Goal: Transaction & Acquisition: Purchase product/service

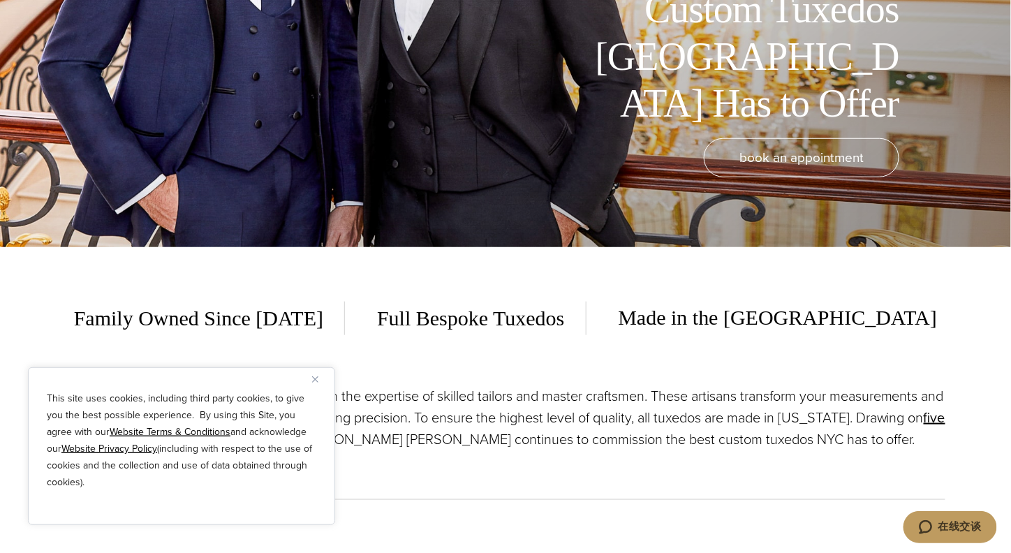
scroll to position [349, 0]
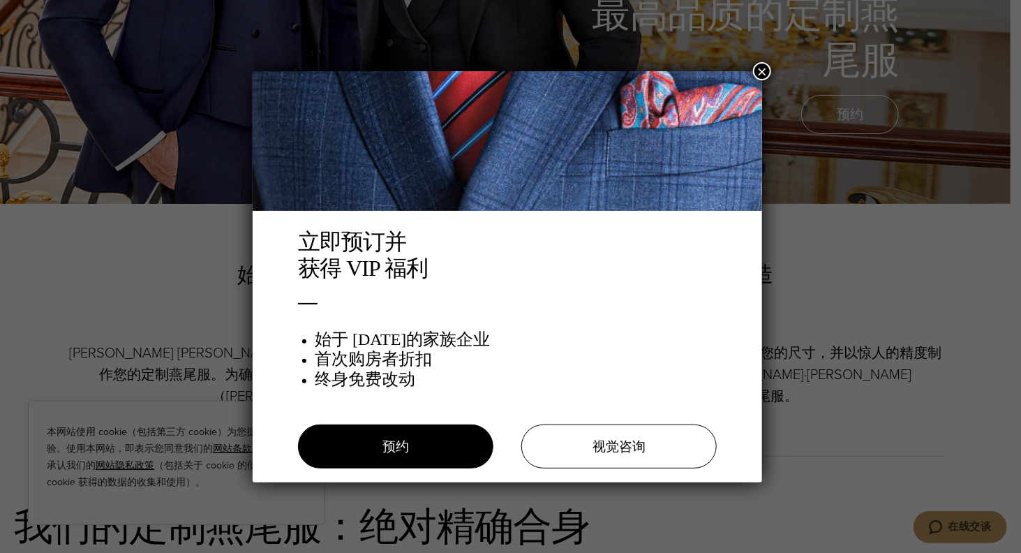
click at [764, 67] on button "×" at bounding box center [762, 71] width 18 height 18
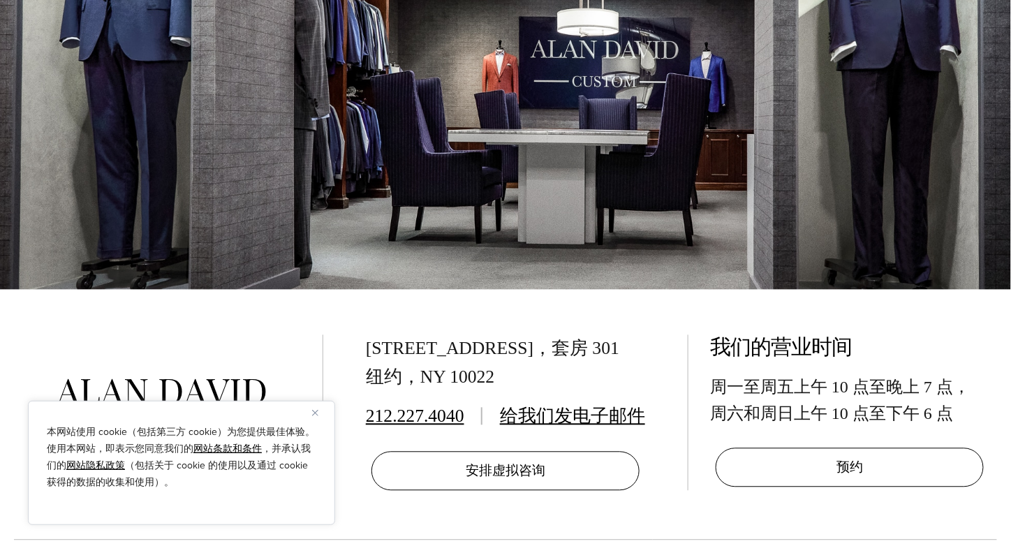
scroll to position [0, 0]
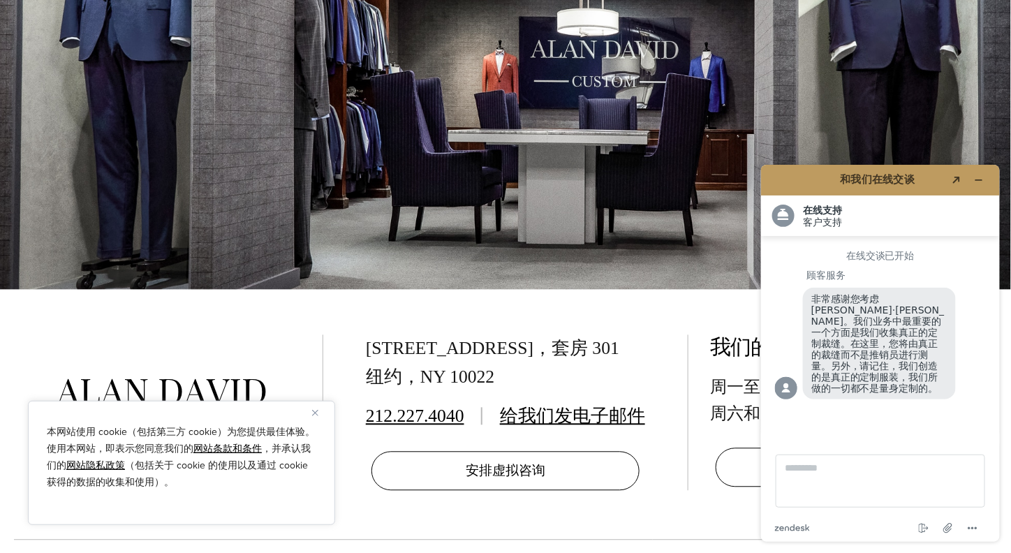
click at [315, 412] on img "关闭" at bounding box center [315, 413] width 6 height 6
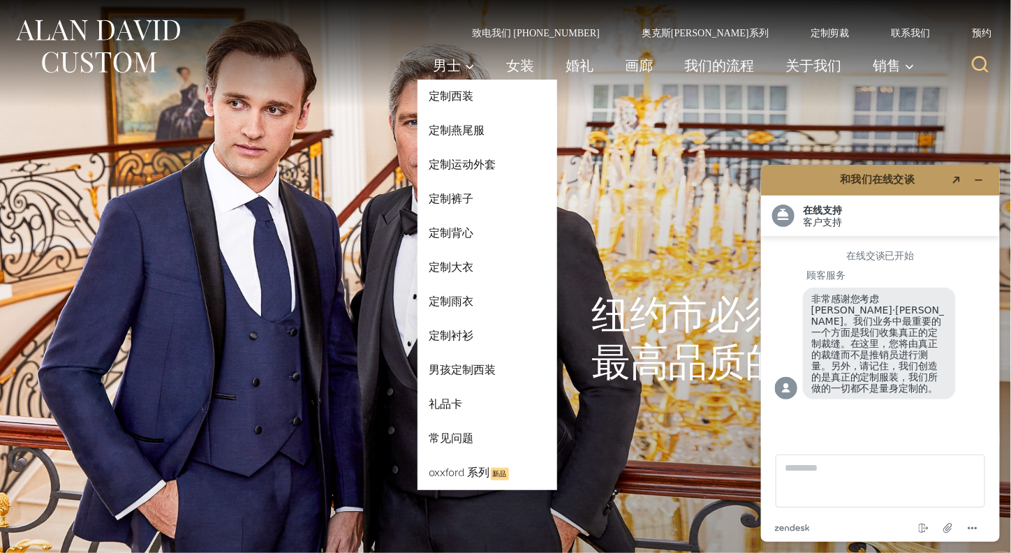
click at [453, 131] on link "定制燕尾服" at bounding box center [487, 130] width 140 height 33
